Goal: Information Seeking & Learning: Learn about a topic

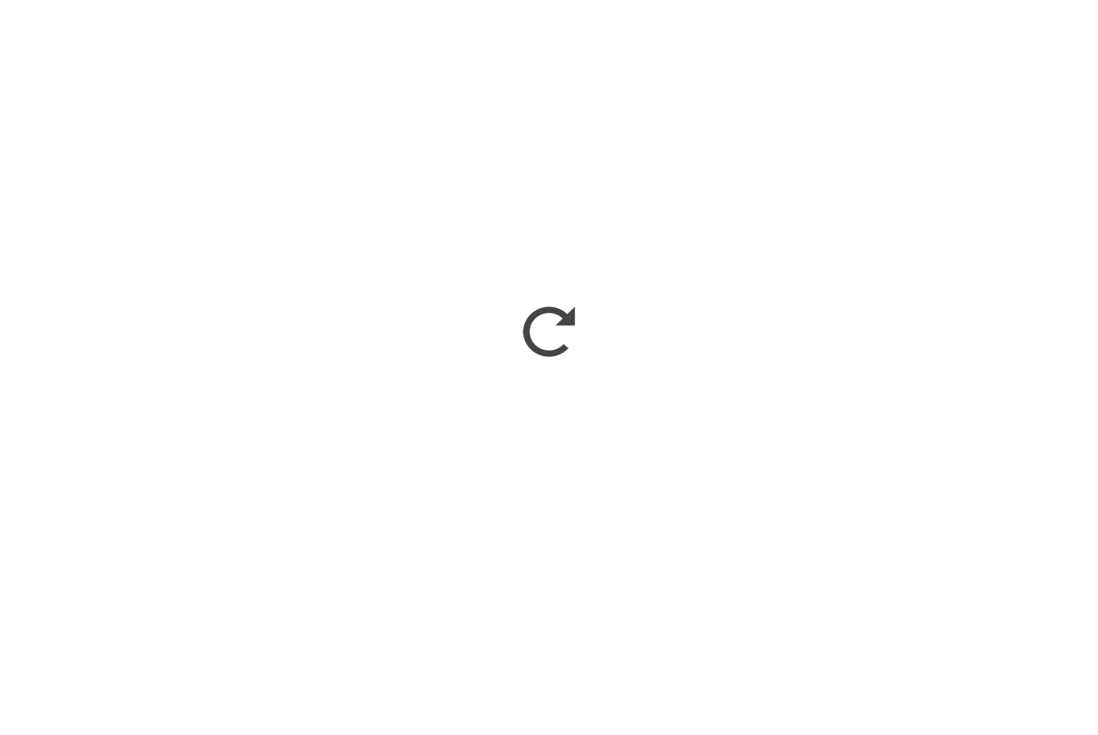
click at [654, 686] on h3 "Alphabet Knowledge" at bounding box center [548, 677] width 305 height 25
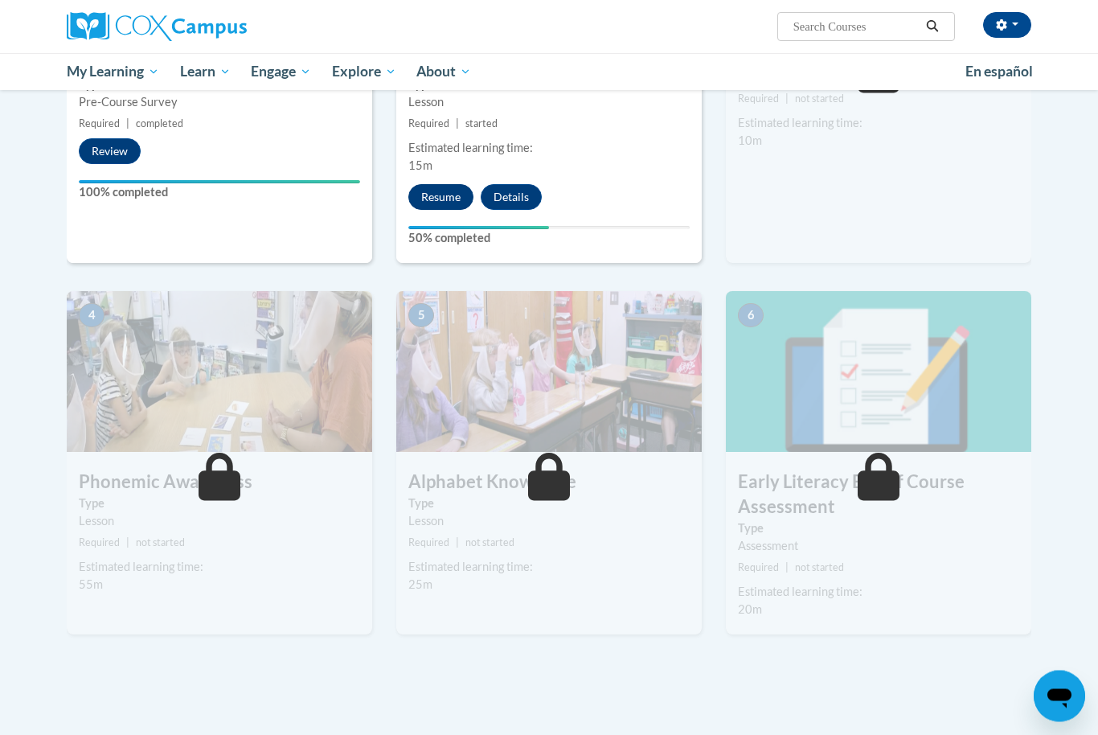
click at [456, 193] on button "Resume" at bounding box center [440, 198] width 65 height 26
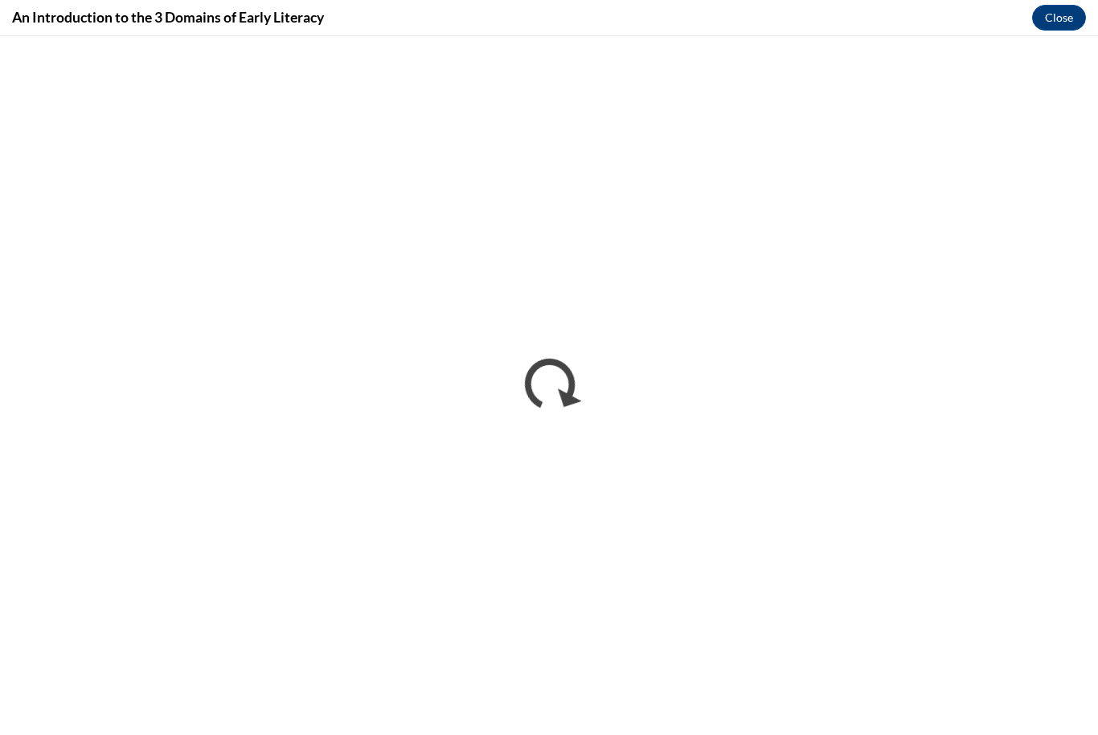
click at [733, 22] on div "An Introduction to the 3 Domains of Early Literacy Close" at bounding box center [549, 18] width 1098 height 36
